Goal: Information Seeking & Learning: Learn about a topic

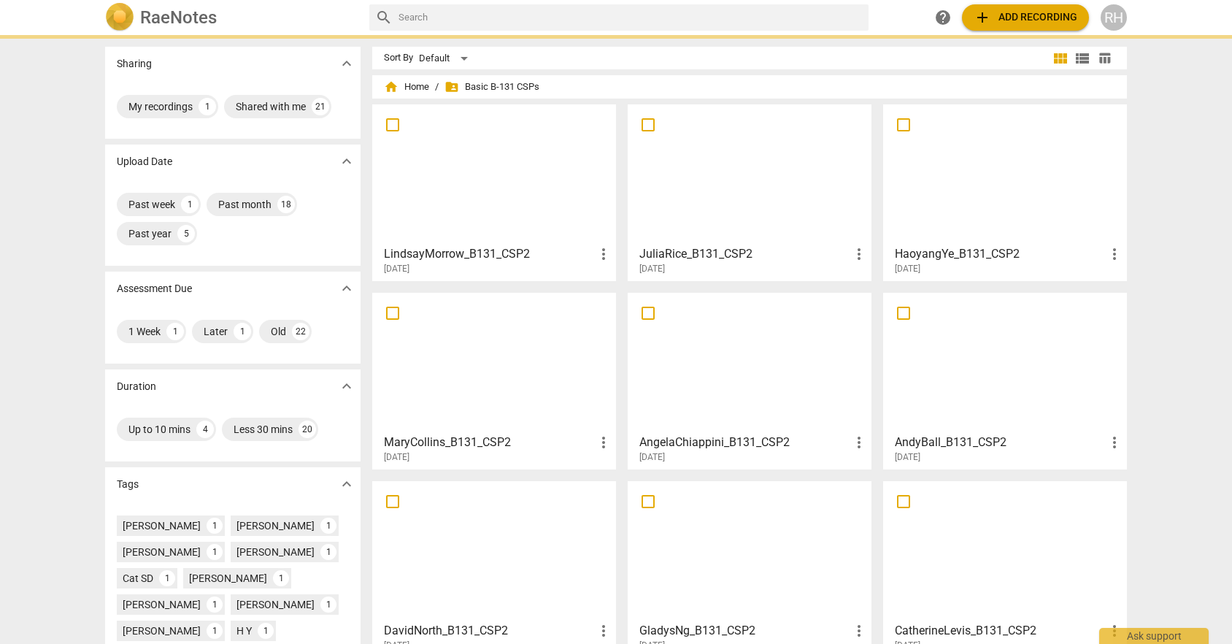
click at [508, 84] on span "folder_shared Basic B-131 CSPs" at bounding box center [491, 87] width 95 height 15
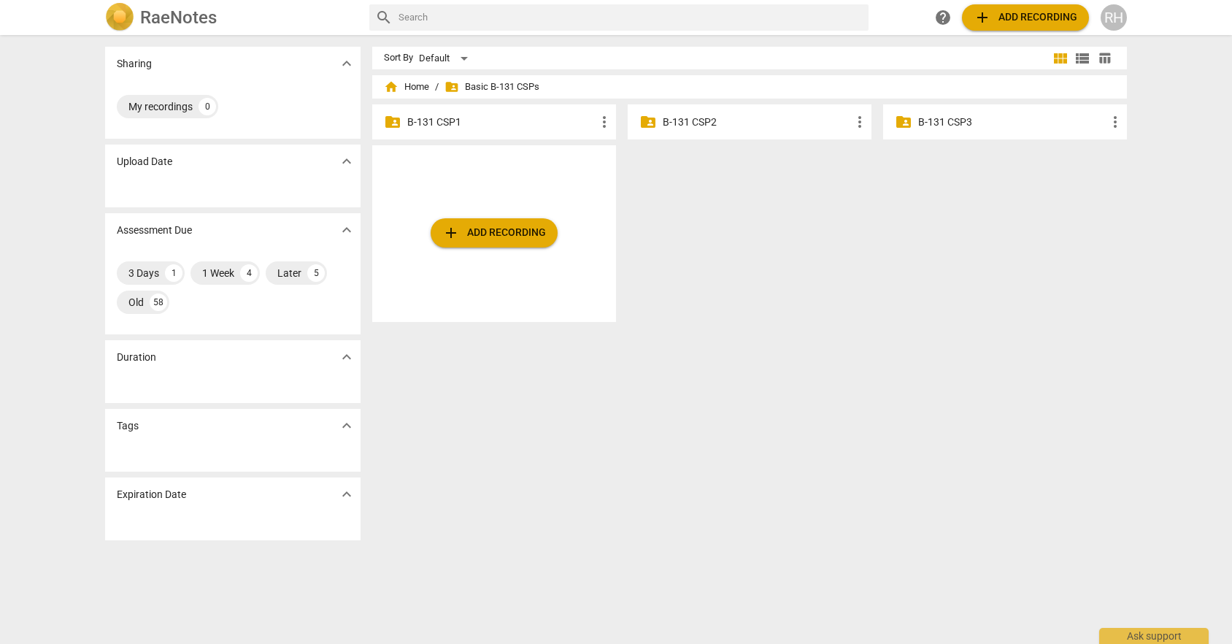
click at [911, 120] on div "folder_shared B-131 CSP3 more_vert" at bounding box center [1005, 121] width 244 height 35
click at [941, 117] on p "B-131 CSP3" at bounding box center [1012, 122] width 188 height 15
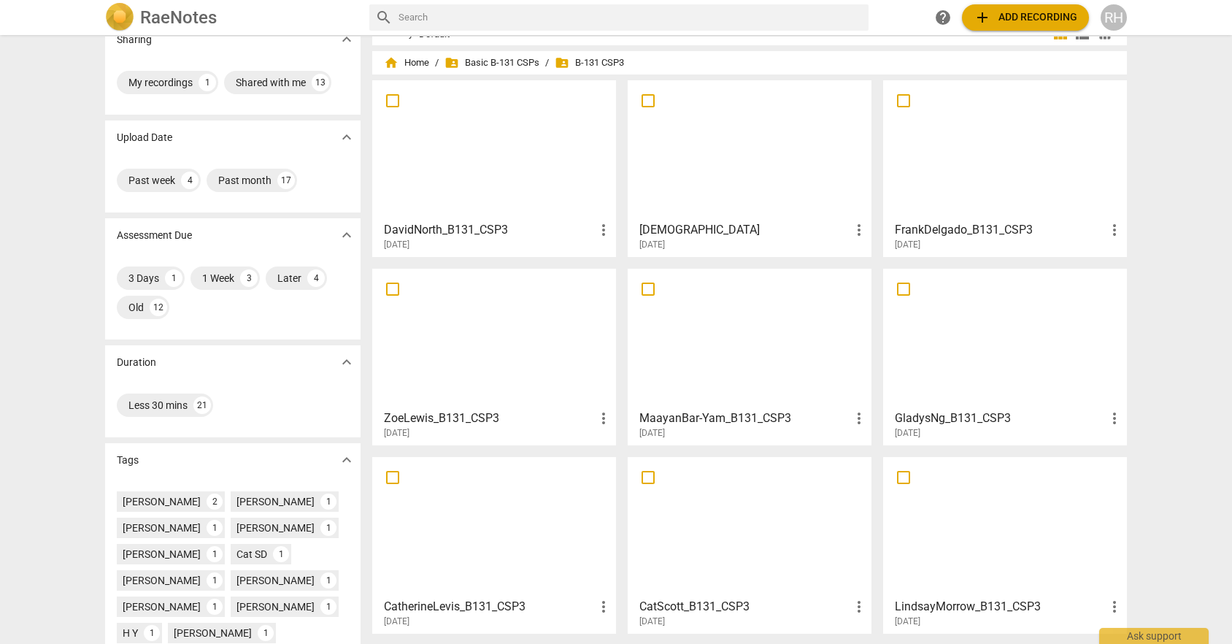
scroll to position [30, 0]
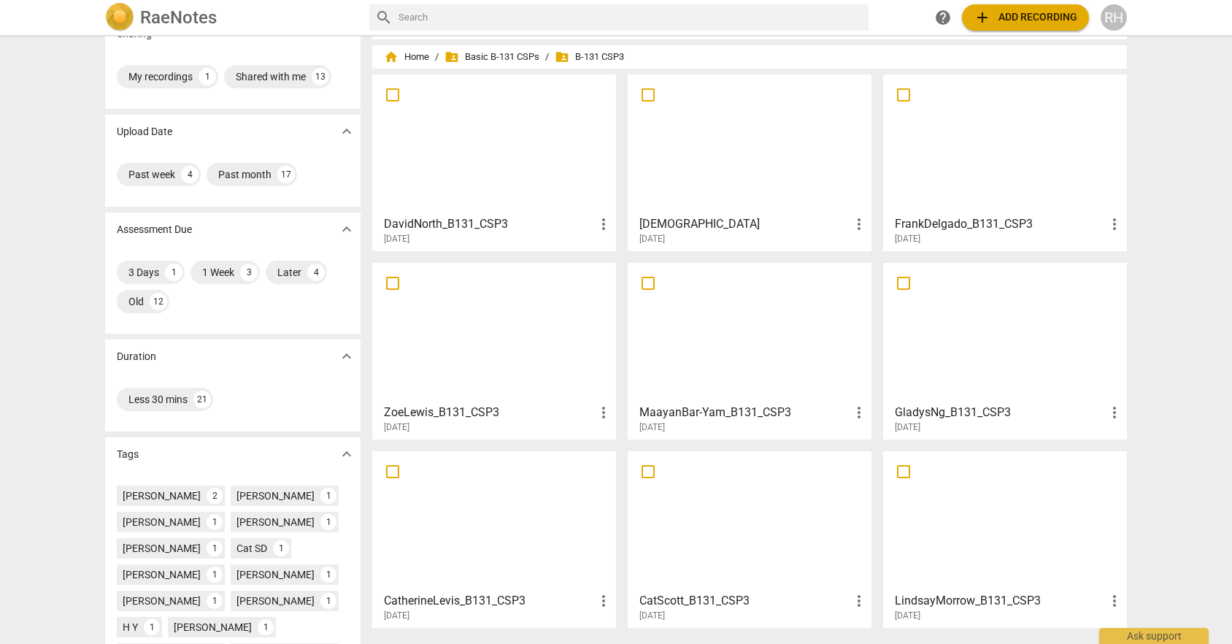
click at [775, 195] on div at bounding box center [749, 144] width 233 height 129
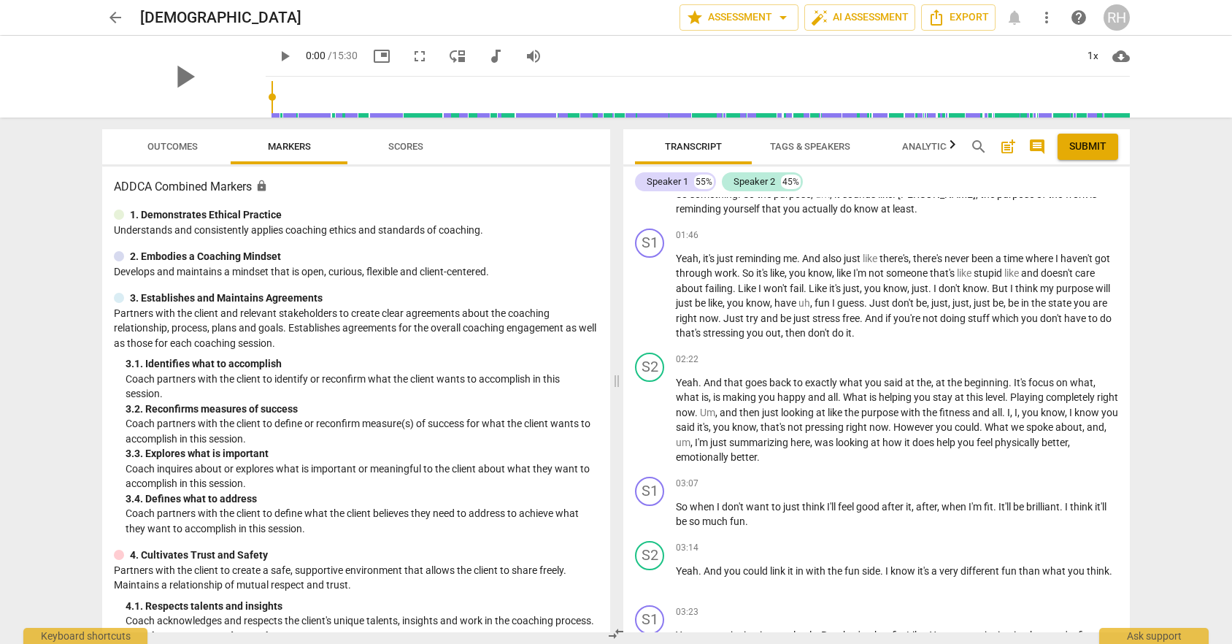
scroll to position [1118, 0]
click at [115, 20] on span "arrow_back" at bounding box center [116, 18] width 18 height 18
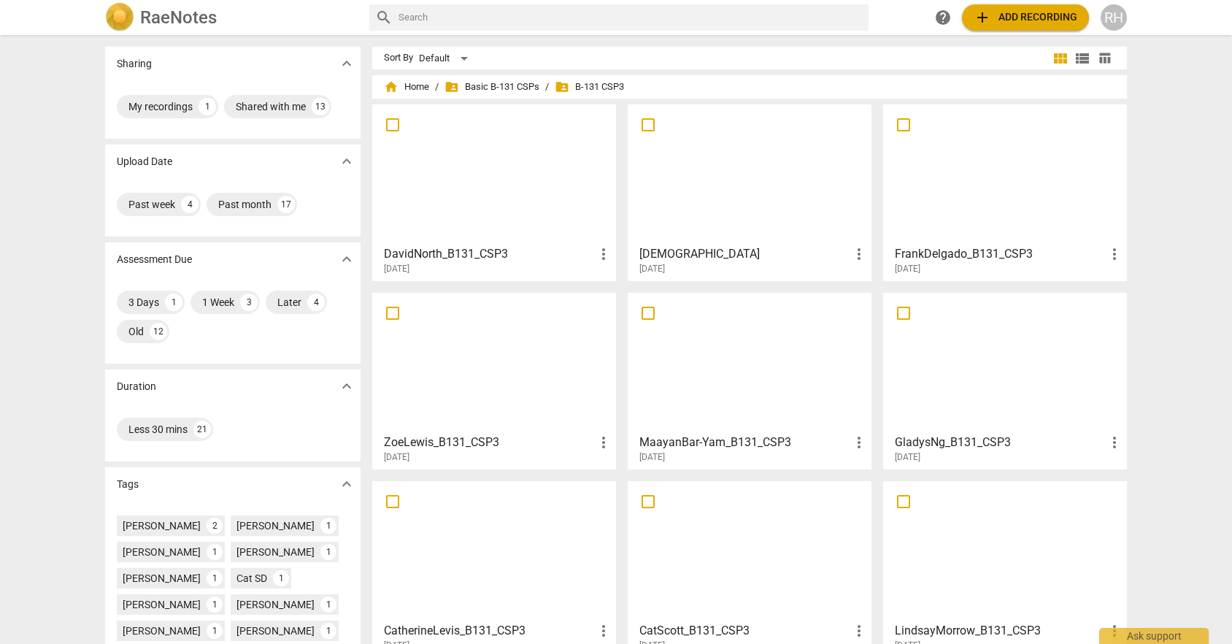
click at [989, 205] on div at bounding box center [1004, 173] width 233 height 129
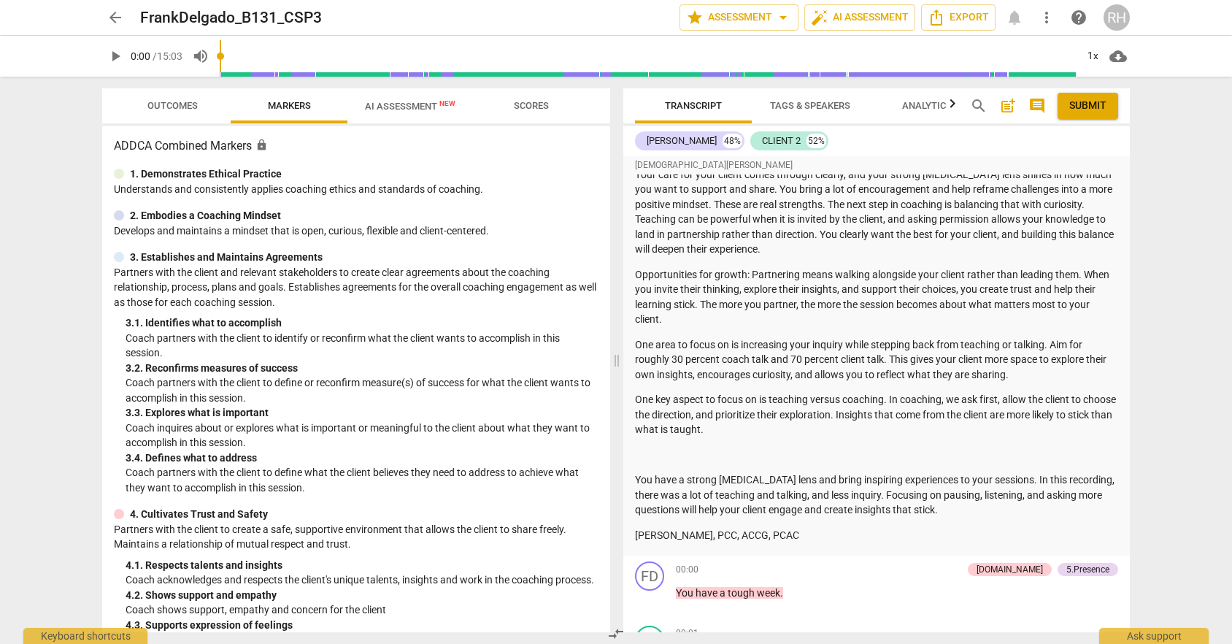
scroll to position [166, 0]
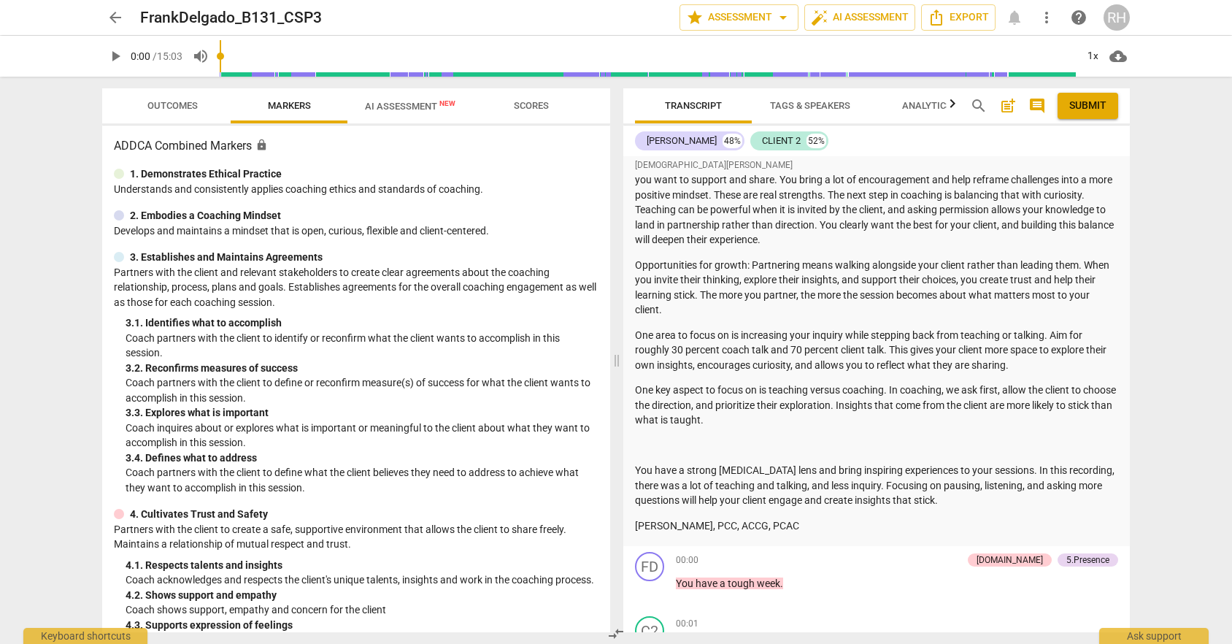
click at [116, 12] on span "arrow_back" at bounding box center [116, 18] width 18 height 18
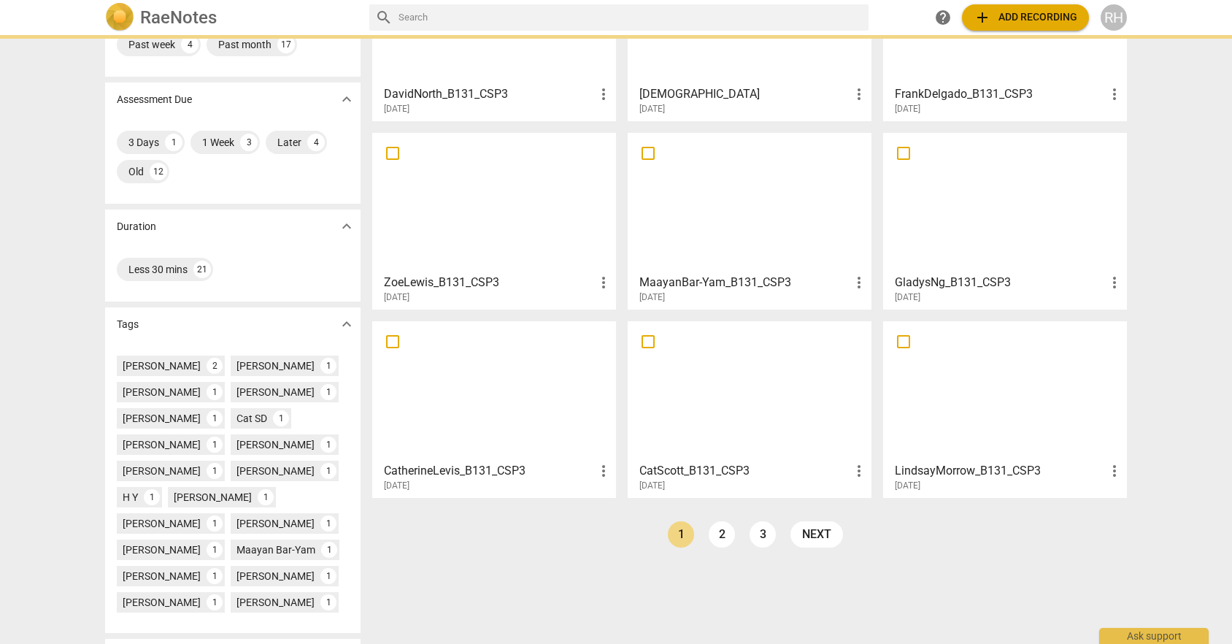
scroll to position [161, 0]
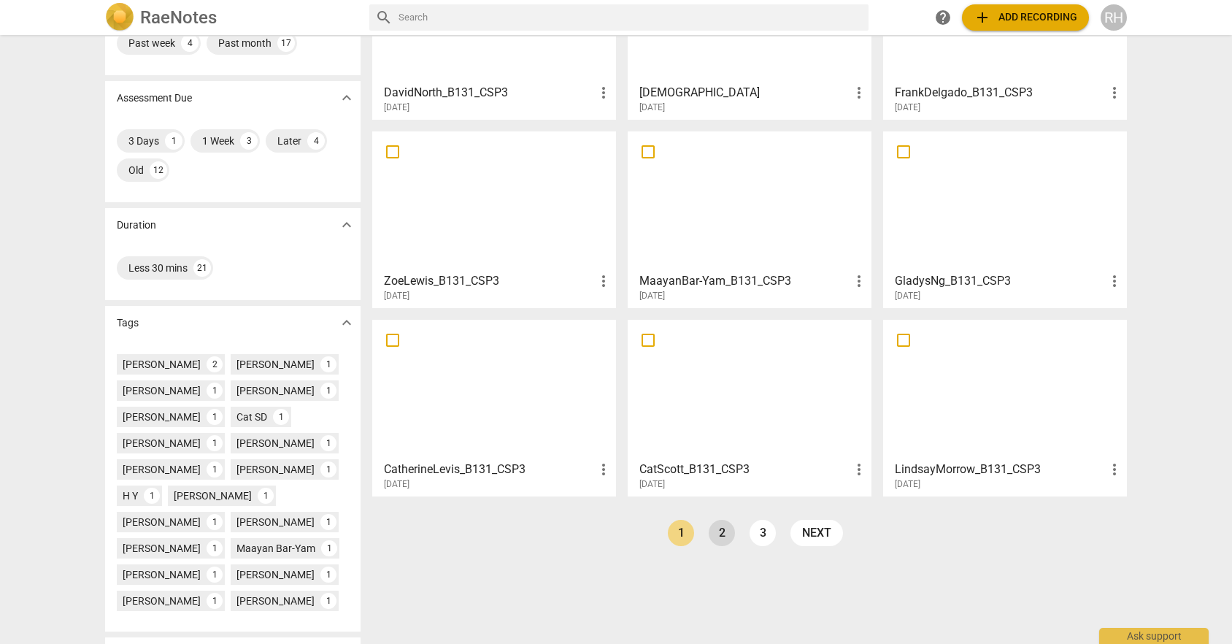
click at [719, 536] on link "2" at bounding box center [721, 533] width 26 height 26
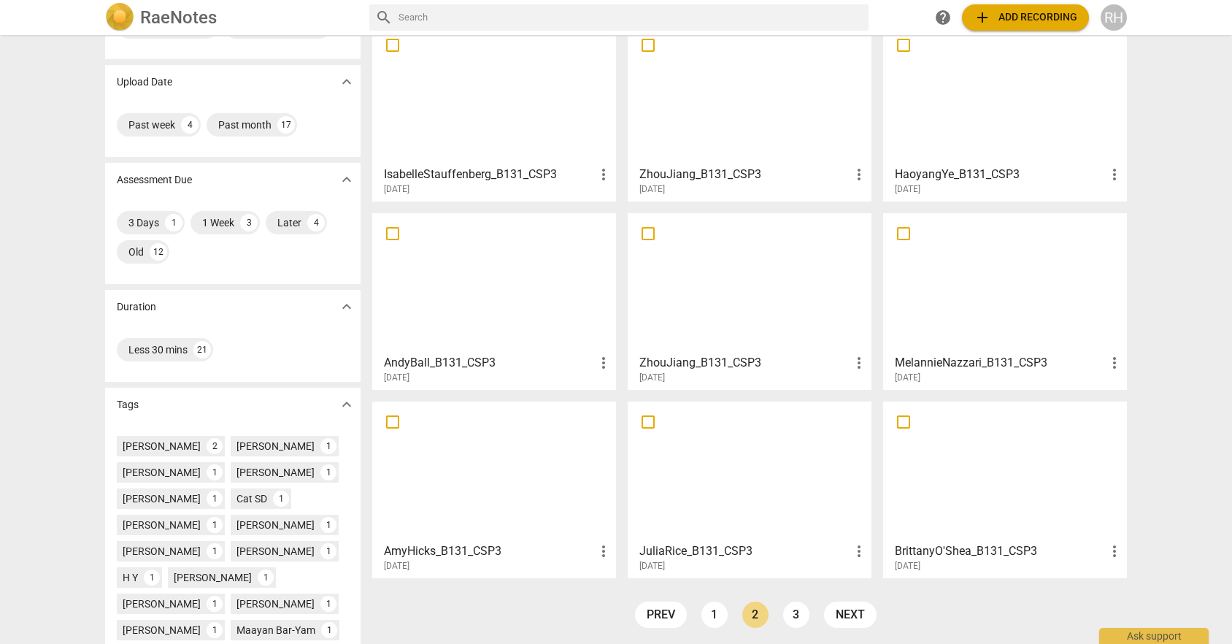
scroll to position [95, 0]
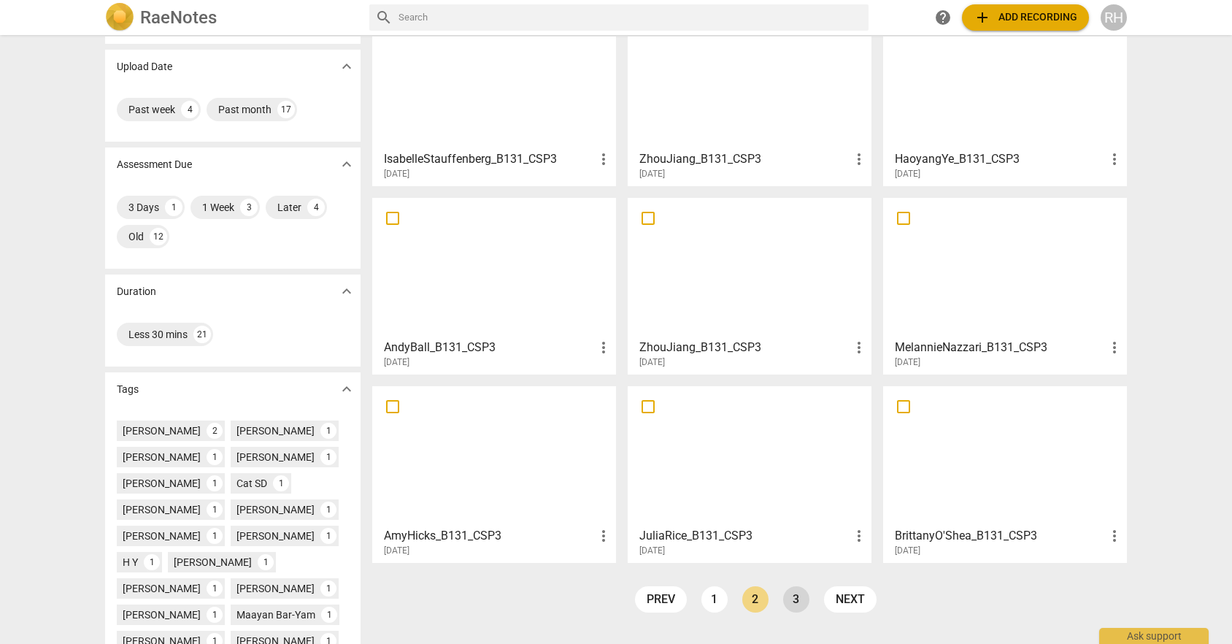
click at [794, 592] on link "3" at bounding box center [796, 599] width 26 height 26
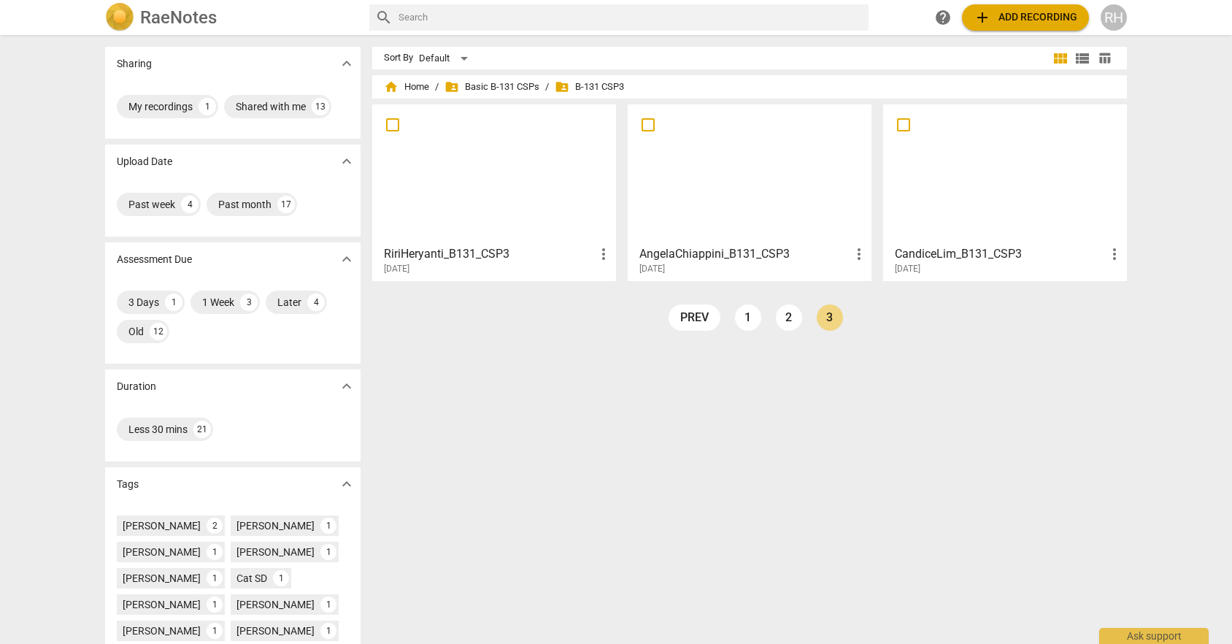
click at [515, 230] on div at bounding box center [493, 173] width 233 height 129
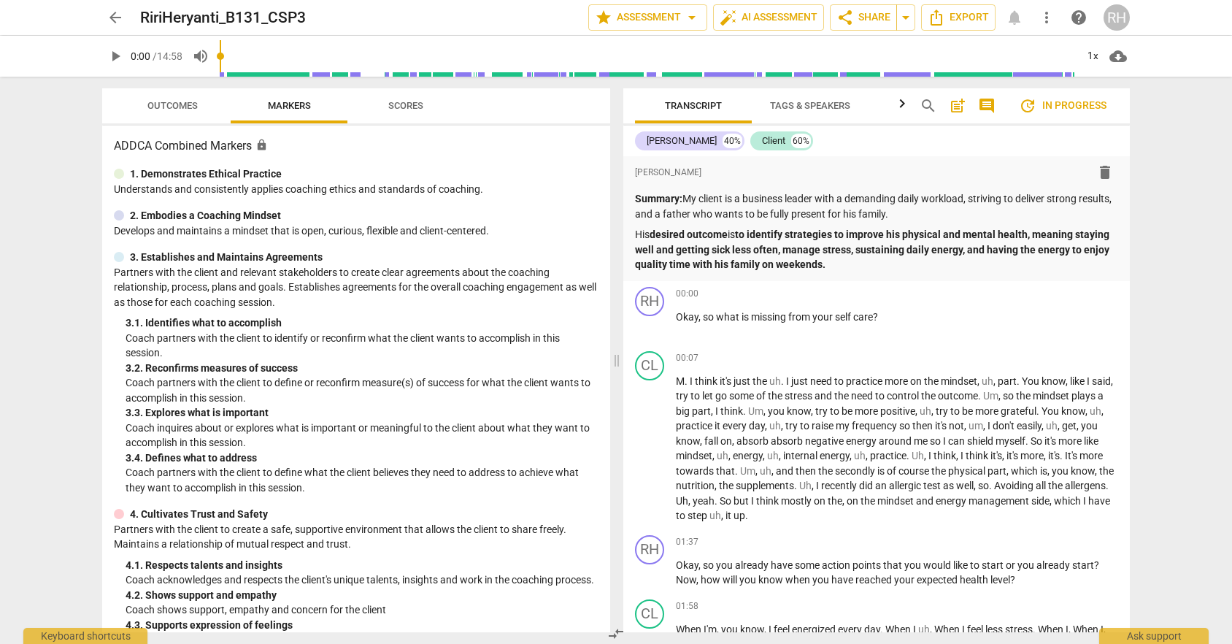
click at [397, 109] on span "Scores" at bounding box center [405, 105] width 35 height 11
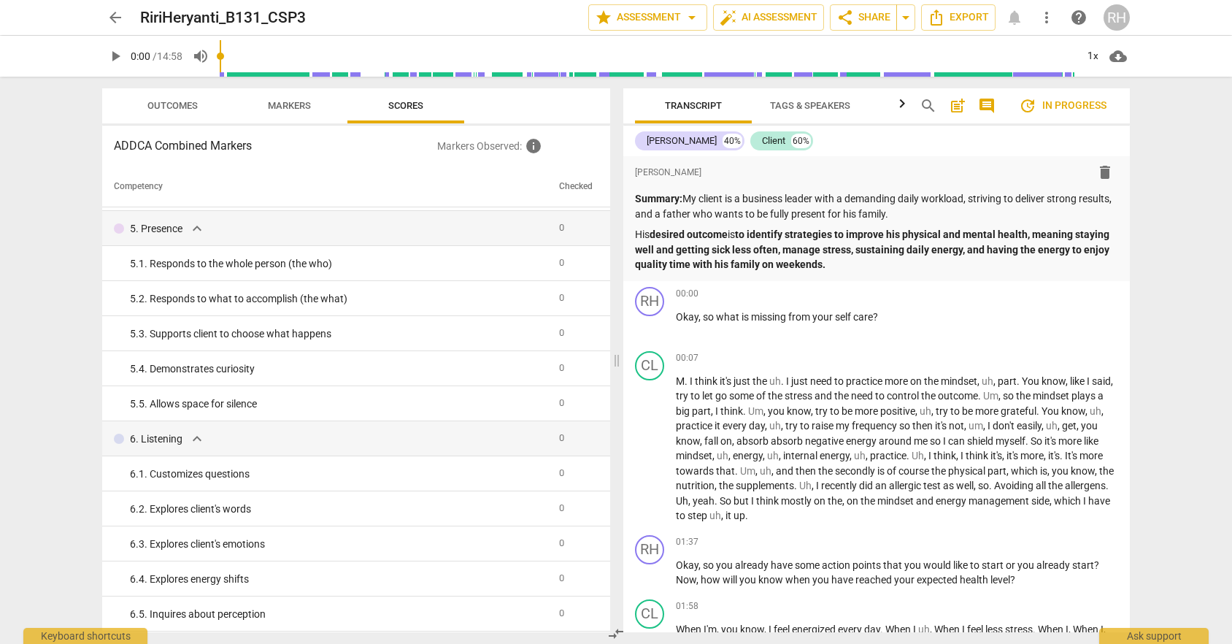
click at [117, 18] on span "arrow_back" at bounding box center [116, 18] width 18 height 18
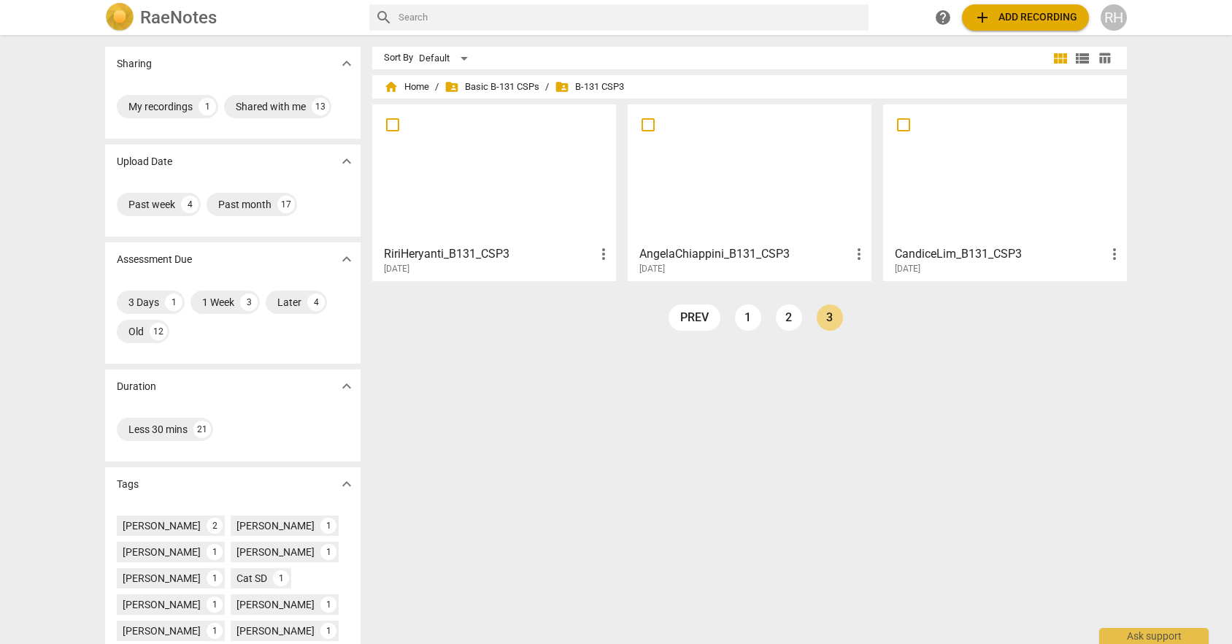
click at [696, 165] on div at bounding box center [749, 173] width 233 height 129
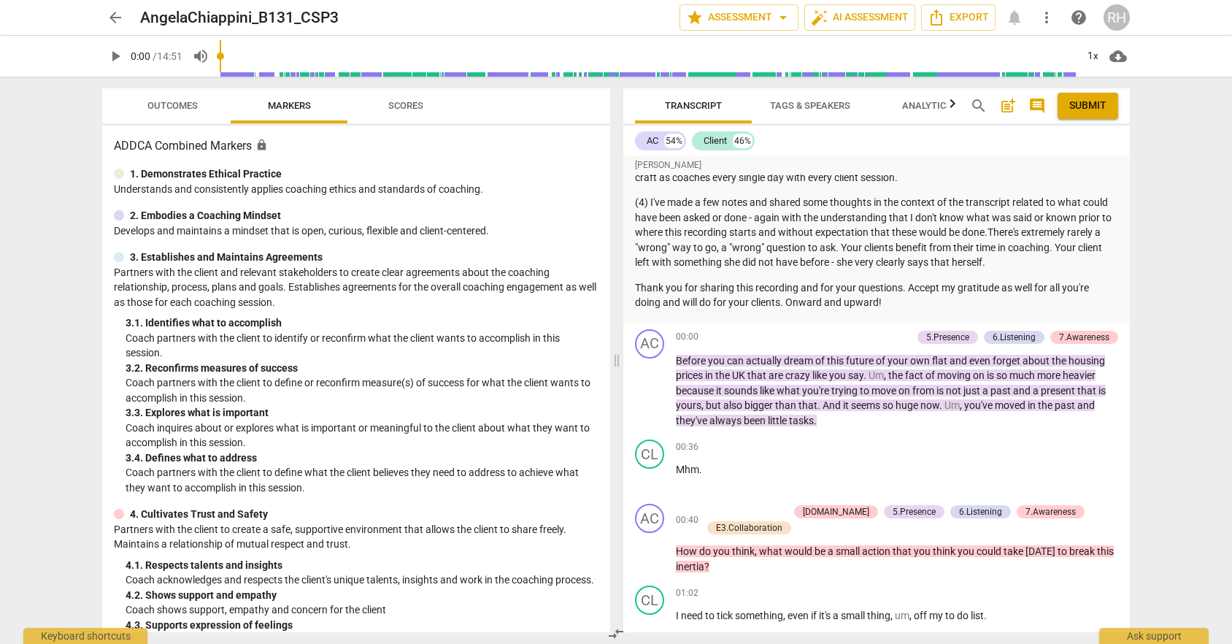
scroll to position [987, 0]
